Goal: Information Seeking & Learning: Learn about a topic

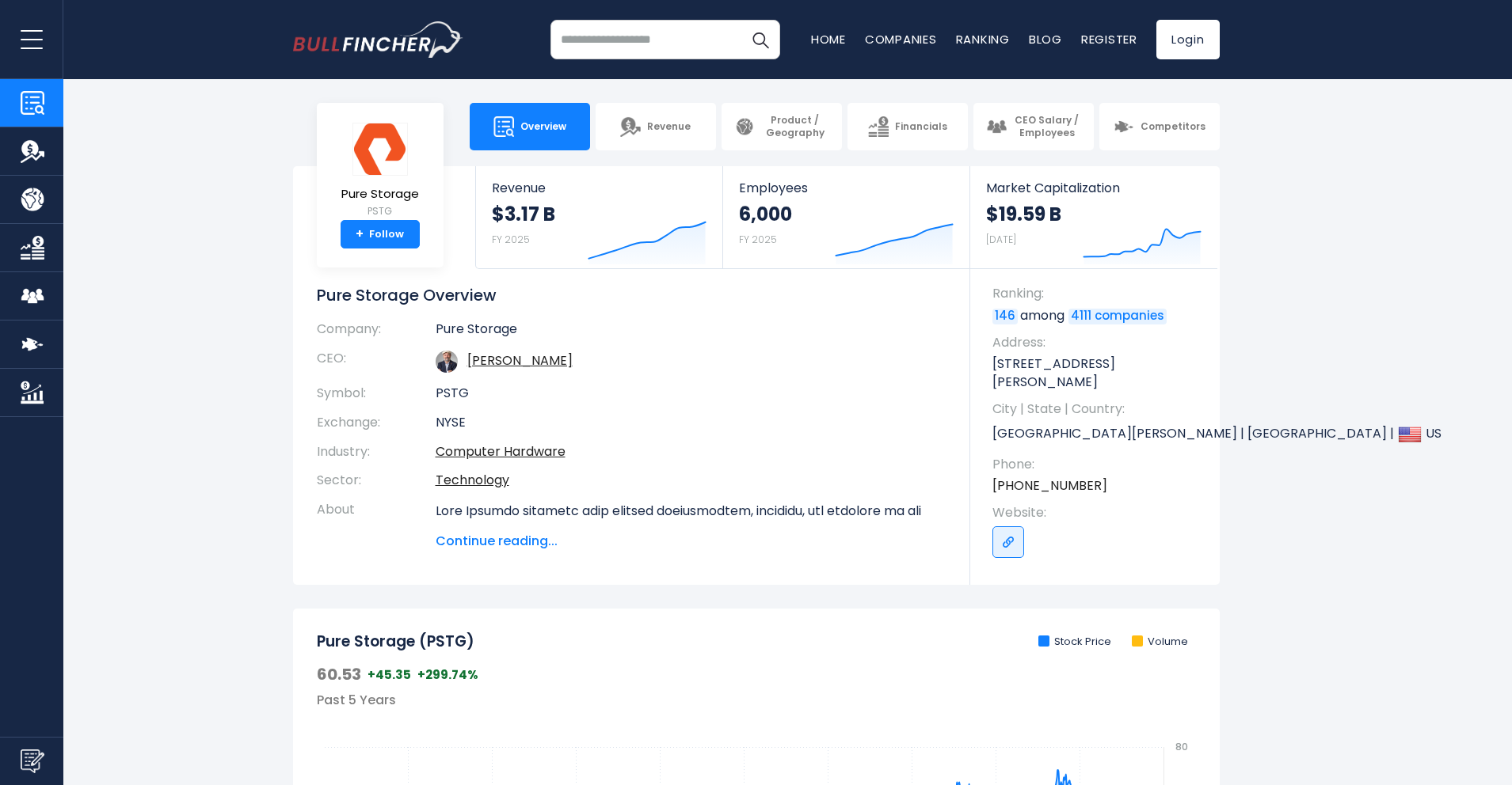
click at [23, 159] on img "Company Revenue" at bounding box center [32, 150] width 24 height 24
click at [28, 149] on img "Company Revenue" at bounding box center [32, 150] width 24 height 24
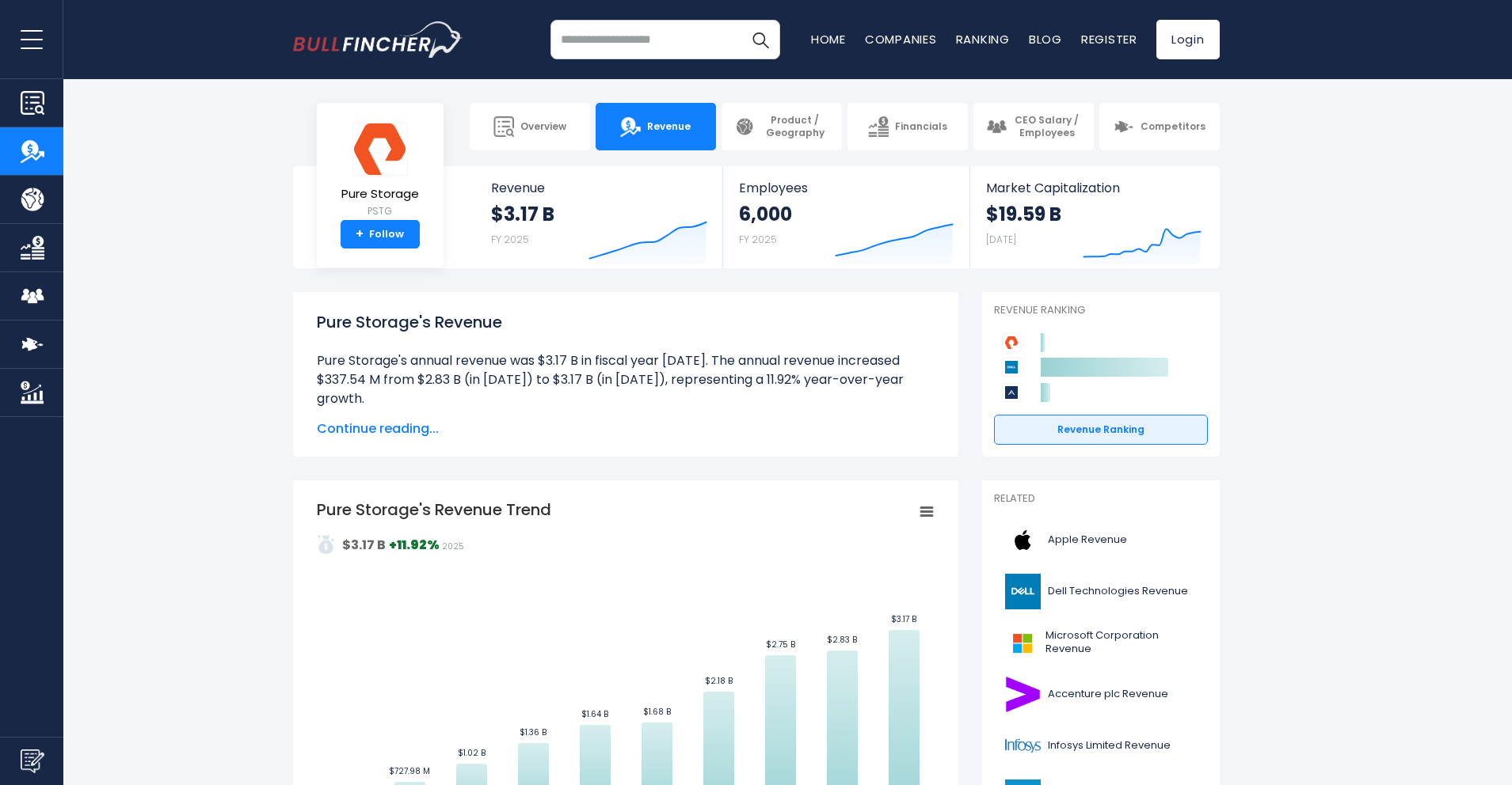
click at [26, 195] on img "Company Product/Geography" at bounding box center [32, 199] width 24 height 24
click at [35, 257] on img "Company Financials" at bounding box center [32, 247] width 24 height 24
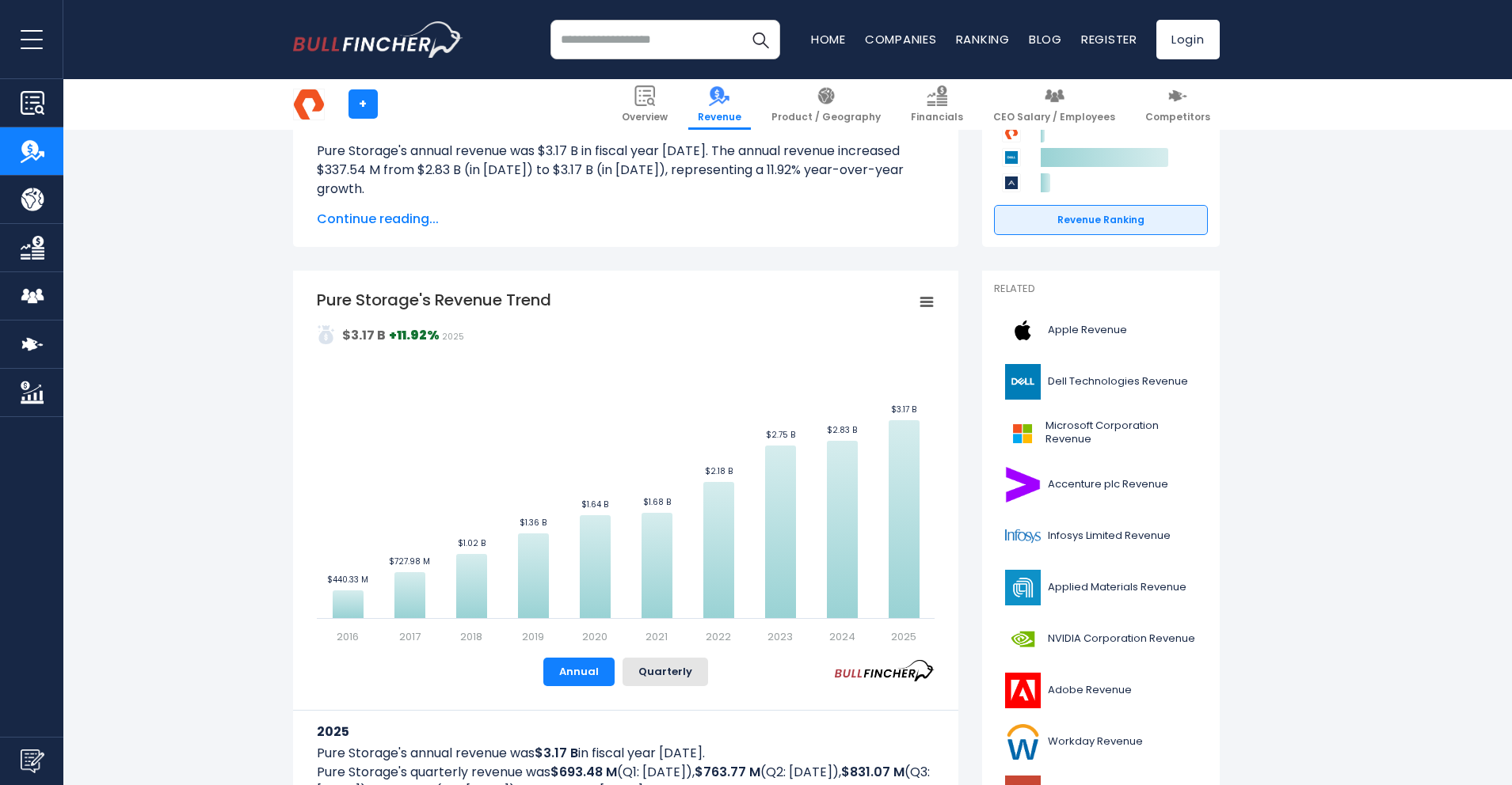
scroll to position [219, 0]
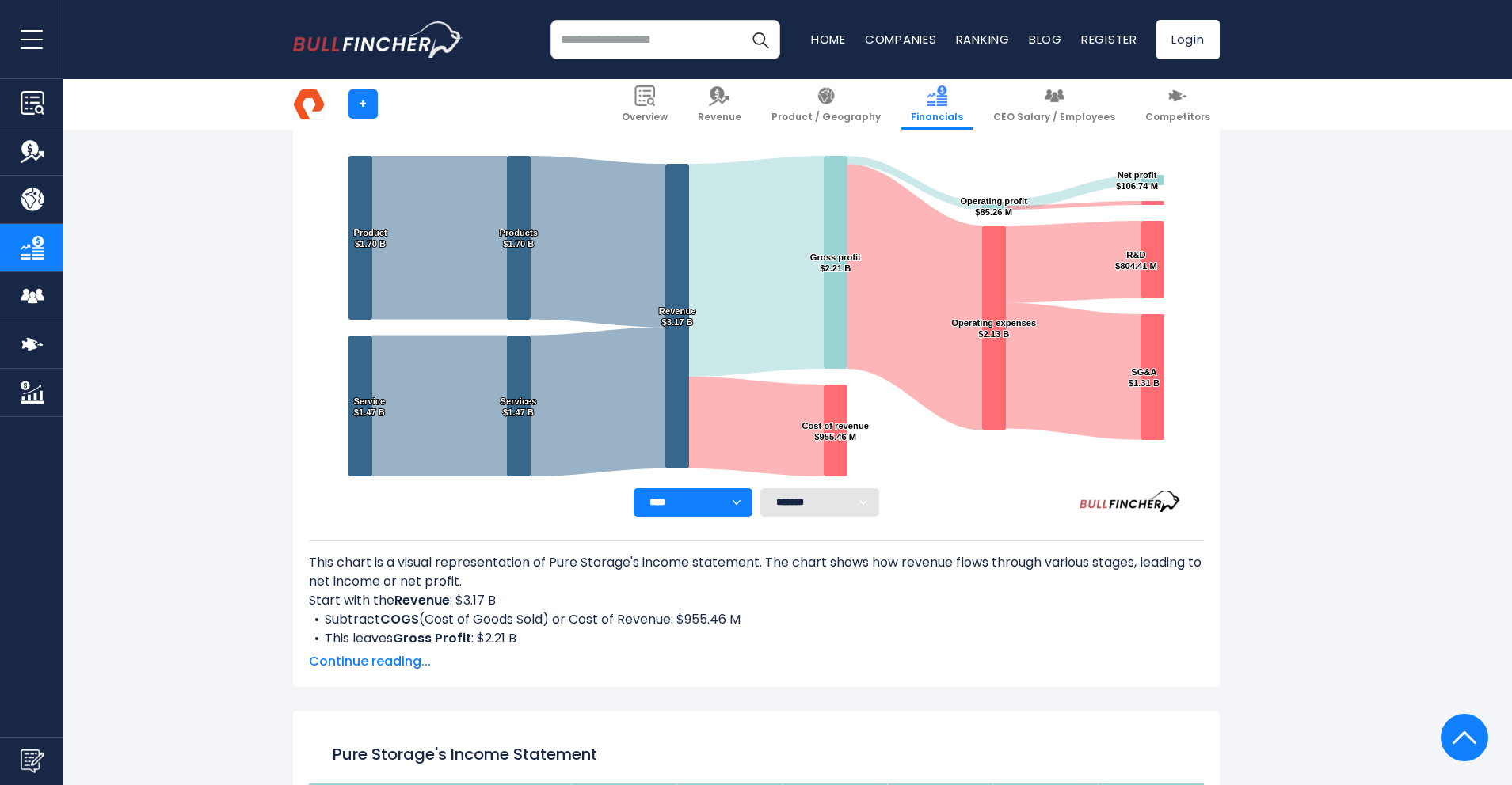
scroll to position [278, 0]
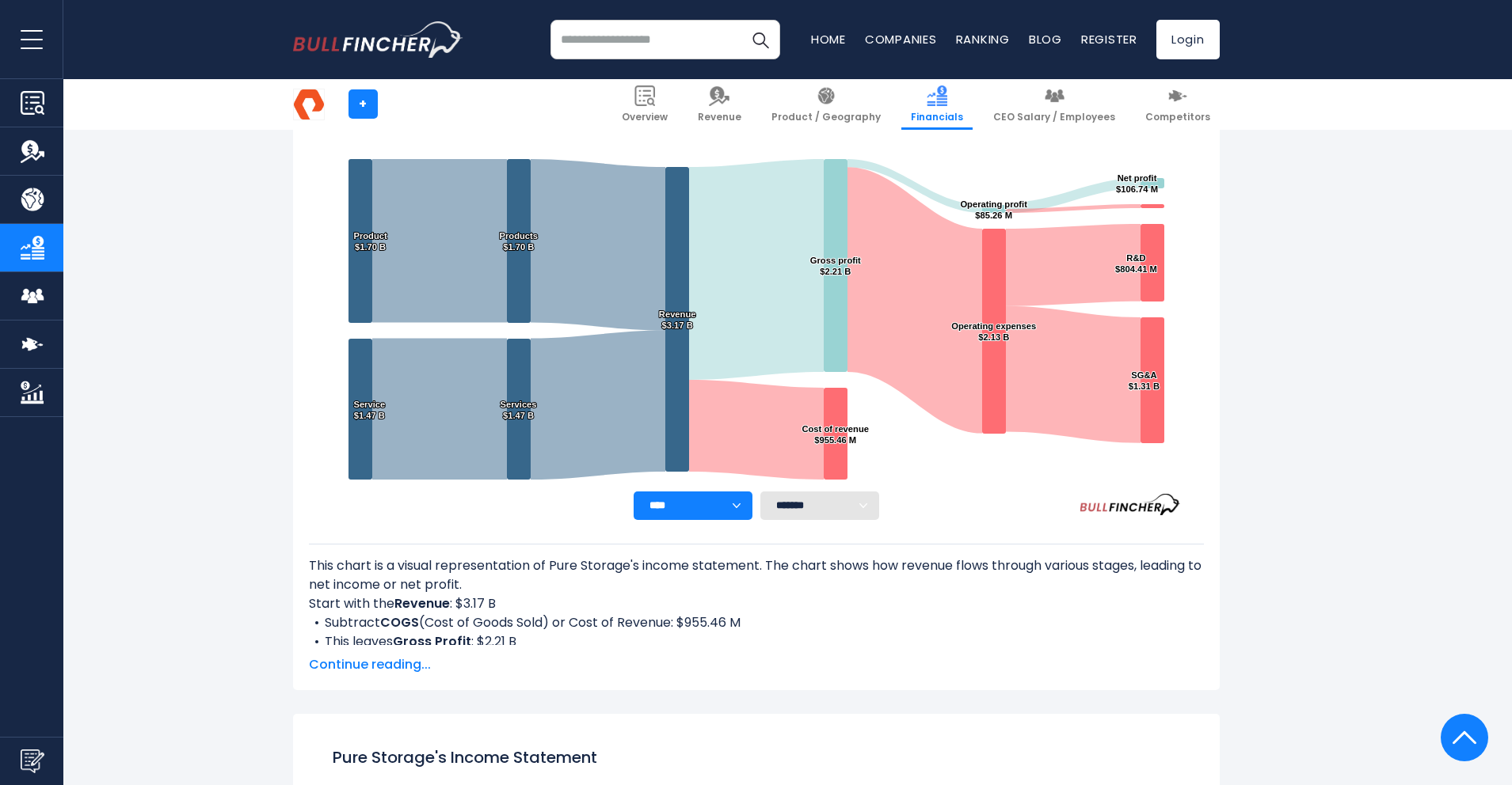
click at [844, 509] on select "******* ** ** ** **" at bounding box center [820, 505] width 119 height 28
click at [761, 491] on select "******* ** ** ** **" at bounding box center [820, 505] width 119 height 28
click at [377, 664] on span "Continue reading..." at bounding box center [756, 665] width 895 height 19
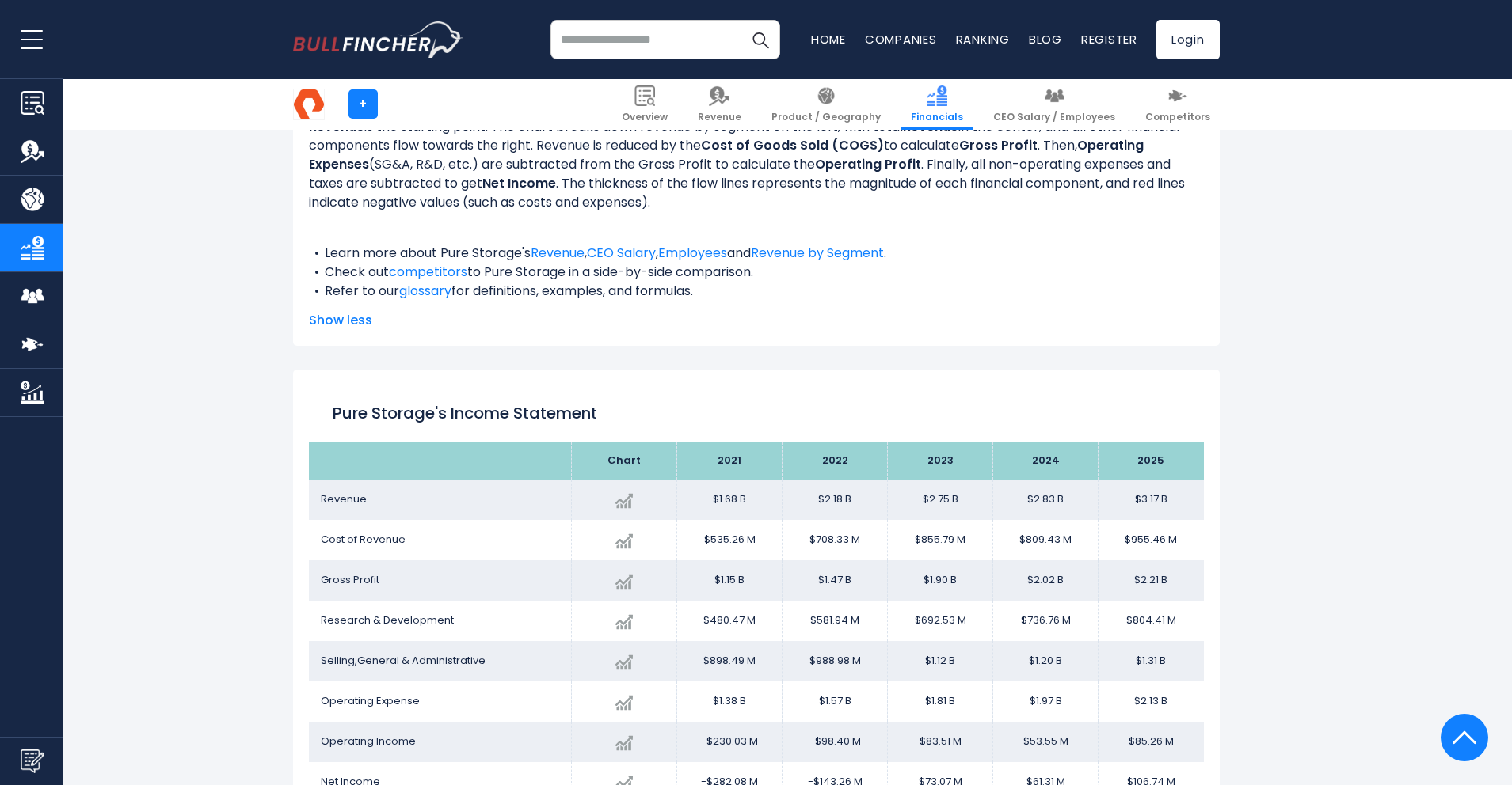
scroll to position [1293, 0]
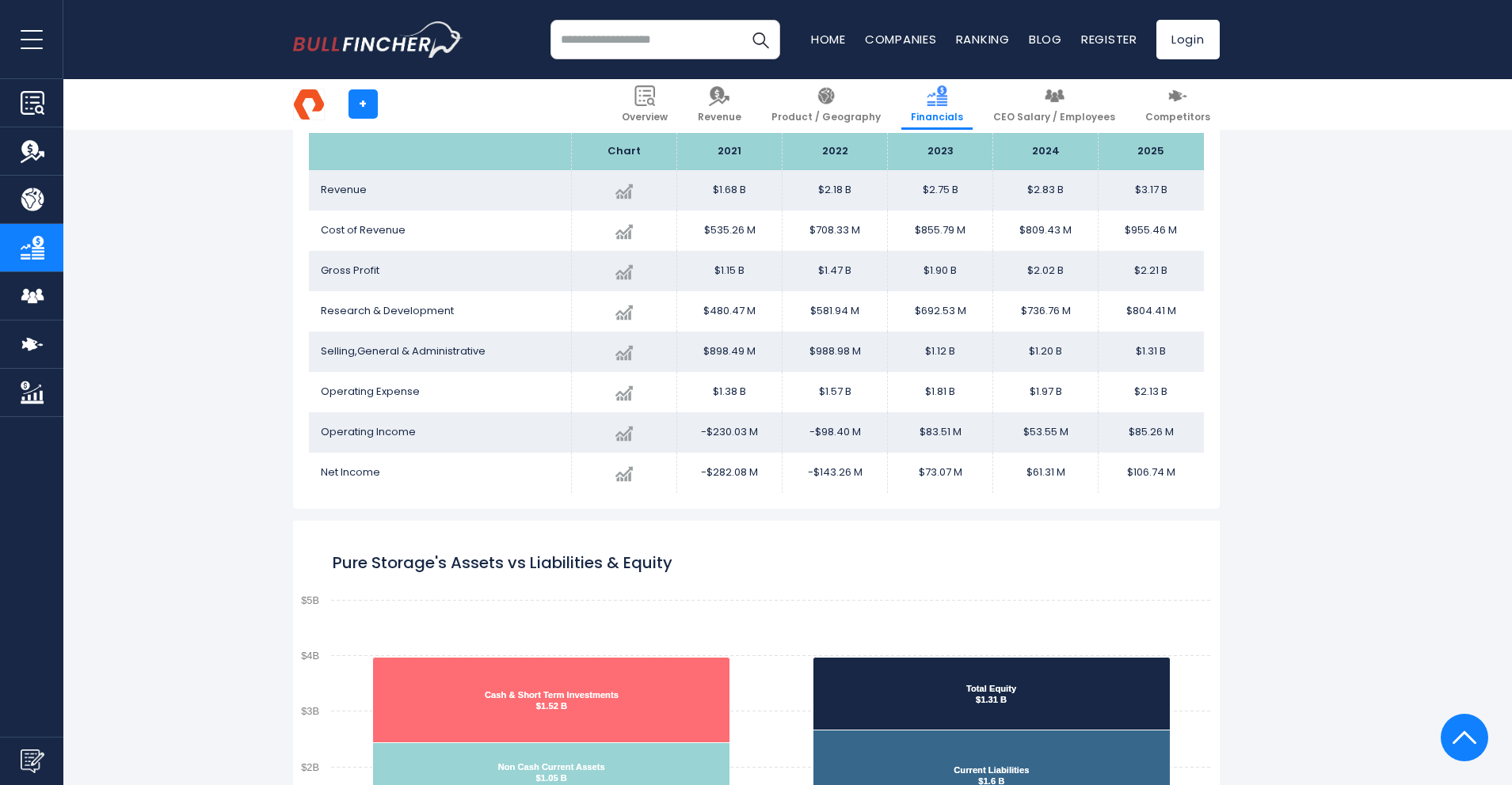
click at [962, 111] on span "Financials" at bounding box center [936, 116] width 52 height 12
click at [1194, 118] on span "Competitors" at bounding box center [1177, 116] width 65 height 12
click at [1181, 111] on span "Competitors" at bounding box center [1177, 116] width 65 height 12
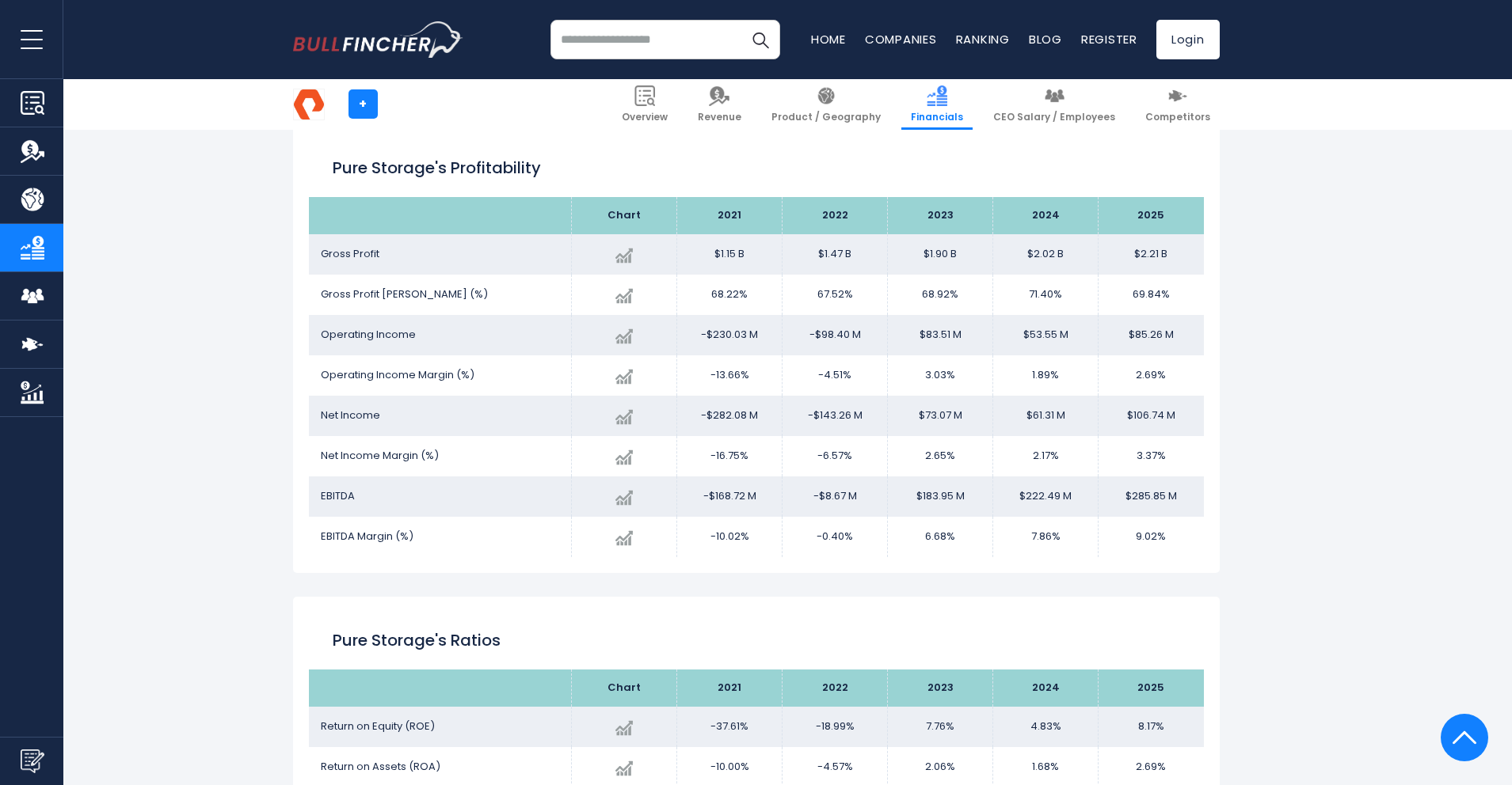
scroll to position [3157, 0]
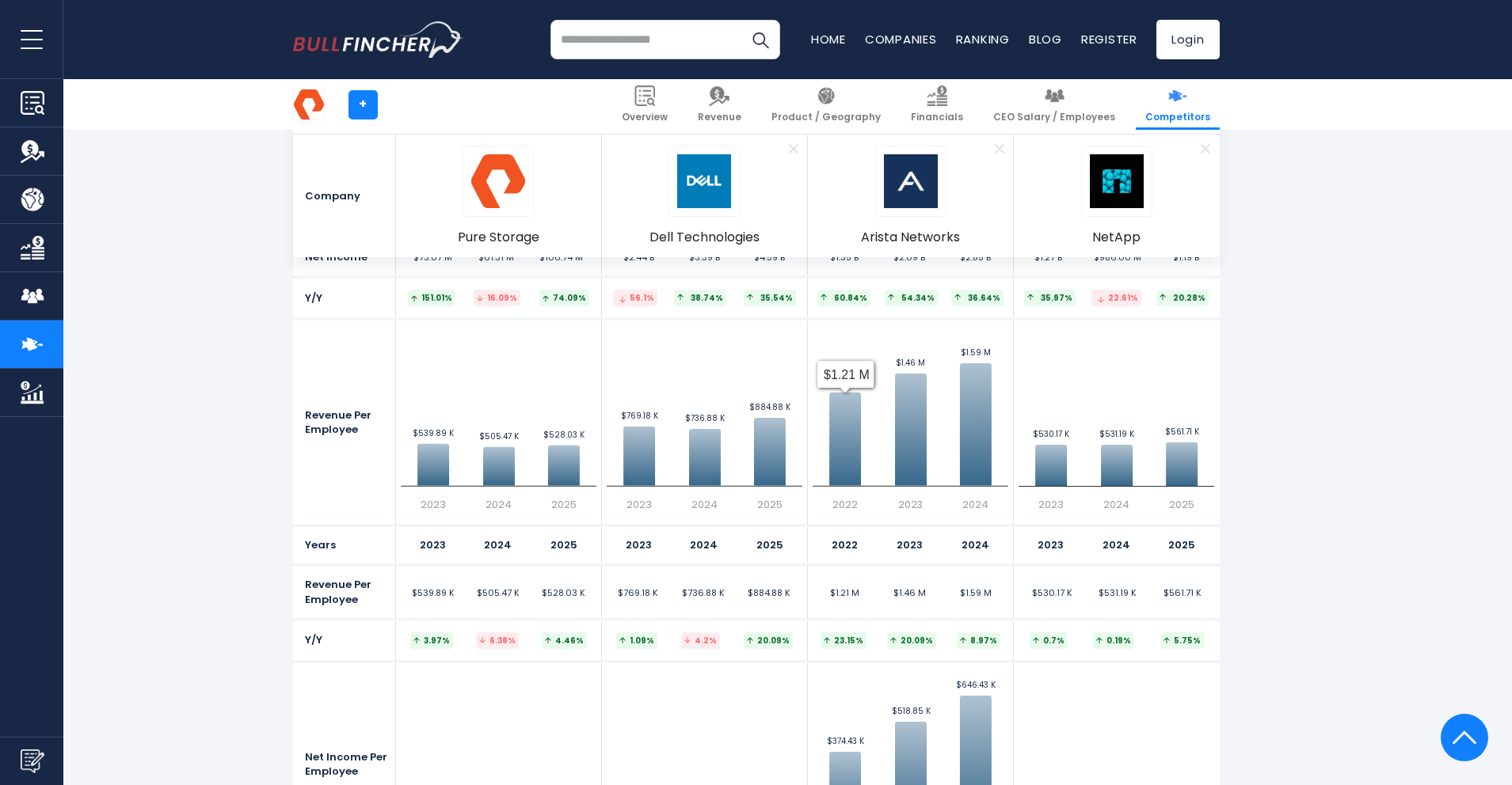
scroll to position [3418, 0]
